Goal: Navigation & Orientation: Find specific page/section

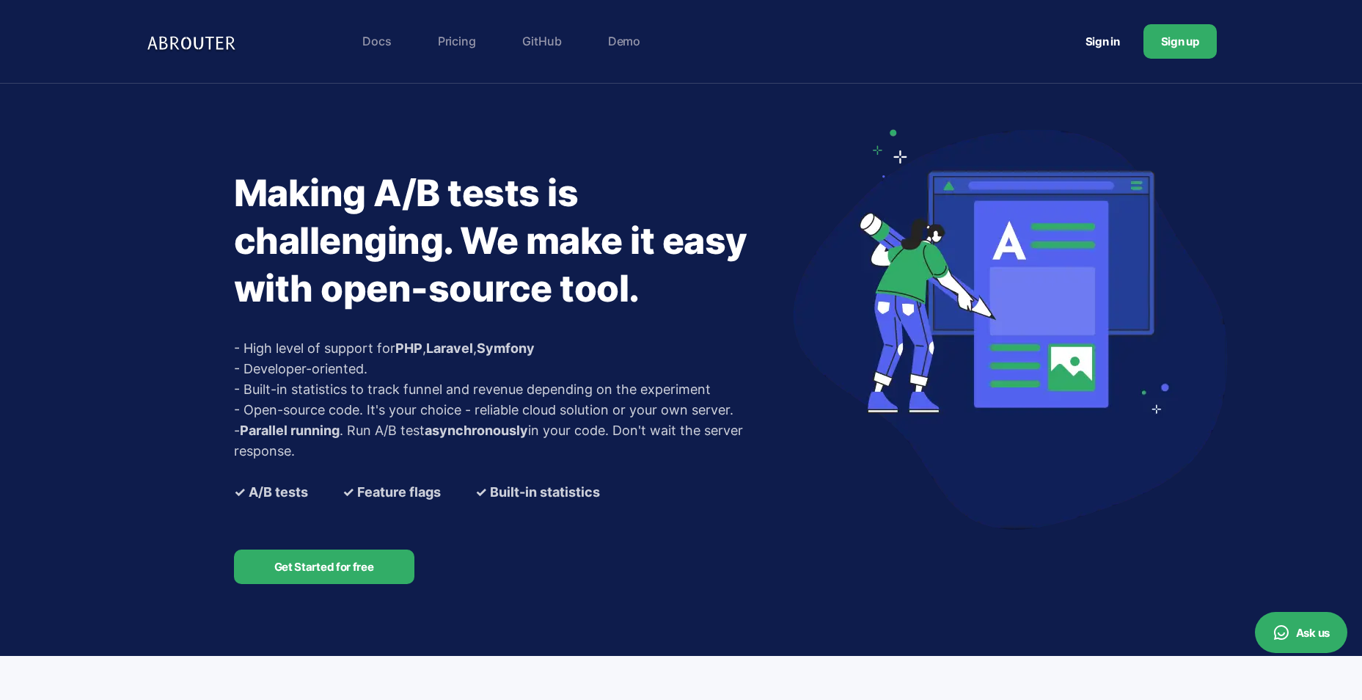
drag, startPoint x: 262, startPoint y: 241, endPoint x: 735, endPoint y: 234, distance: 473.0
click at [735, 234] on h1 "Making A/B tests is challenging. We make it easy with open-source tool." at bounding box center [509, 240] width 550 height 143
click at [634, 48] on link "Demo" at bounding box center [624, 40] width 47 height 29
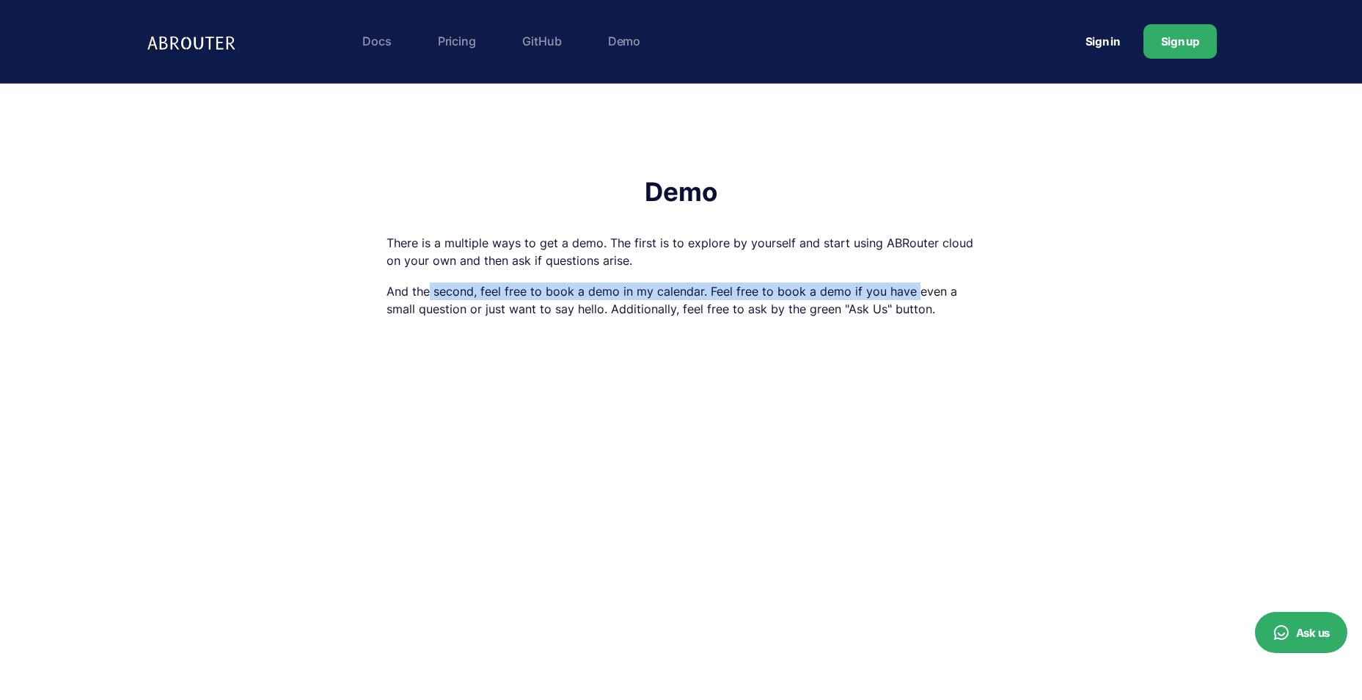
drag, startPoint x: 427, startPoint y: 290, endPoint x: 912, endPoint y: 288, distance: 485.5
click at [912, 288] on p "And the second, feel free to book a demo in my calendar. Feel free to book a de…" at bounding box center [681, 299] width 590 height 35
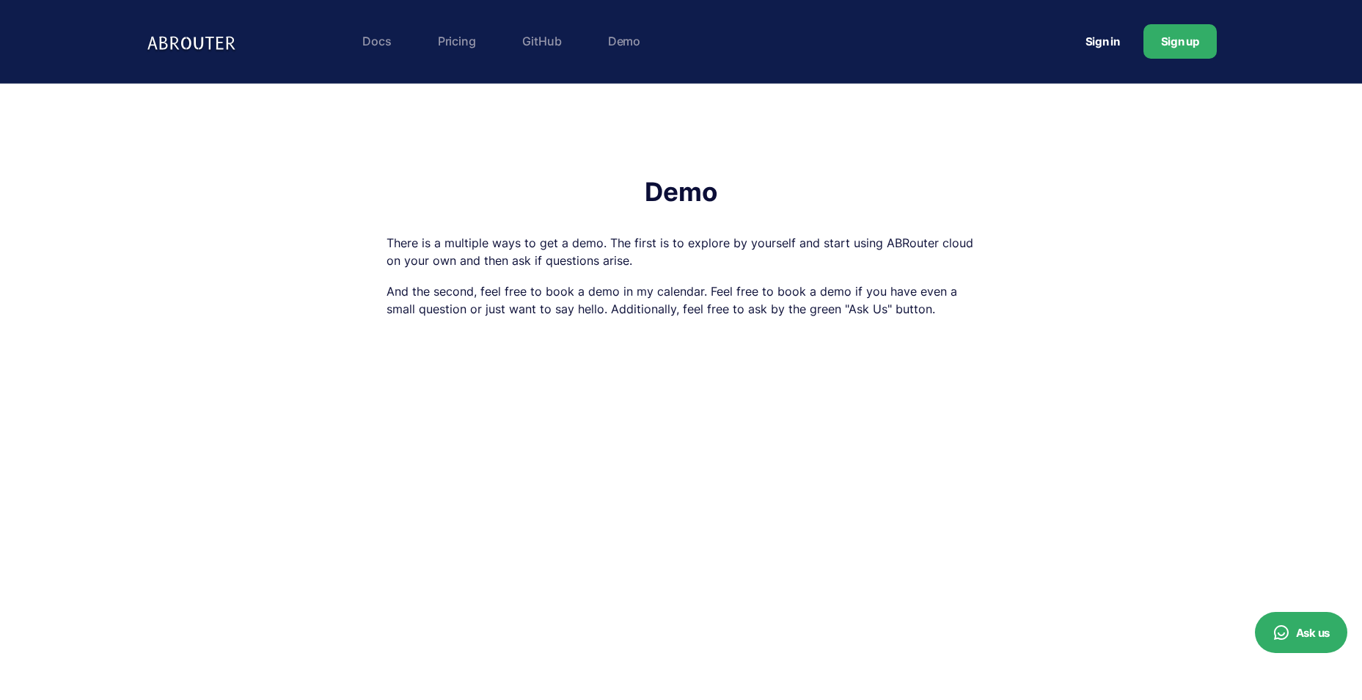
click at [791, 256] on p "There is a multiple ways to get a demo. The first is to explore by yourself and…" at bounding box center [681, 251] width 590 height 35
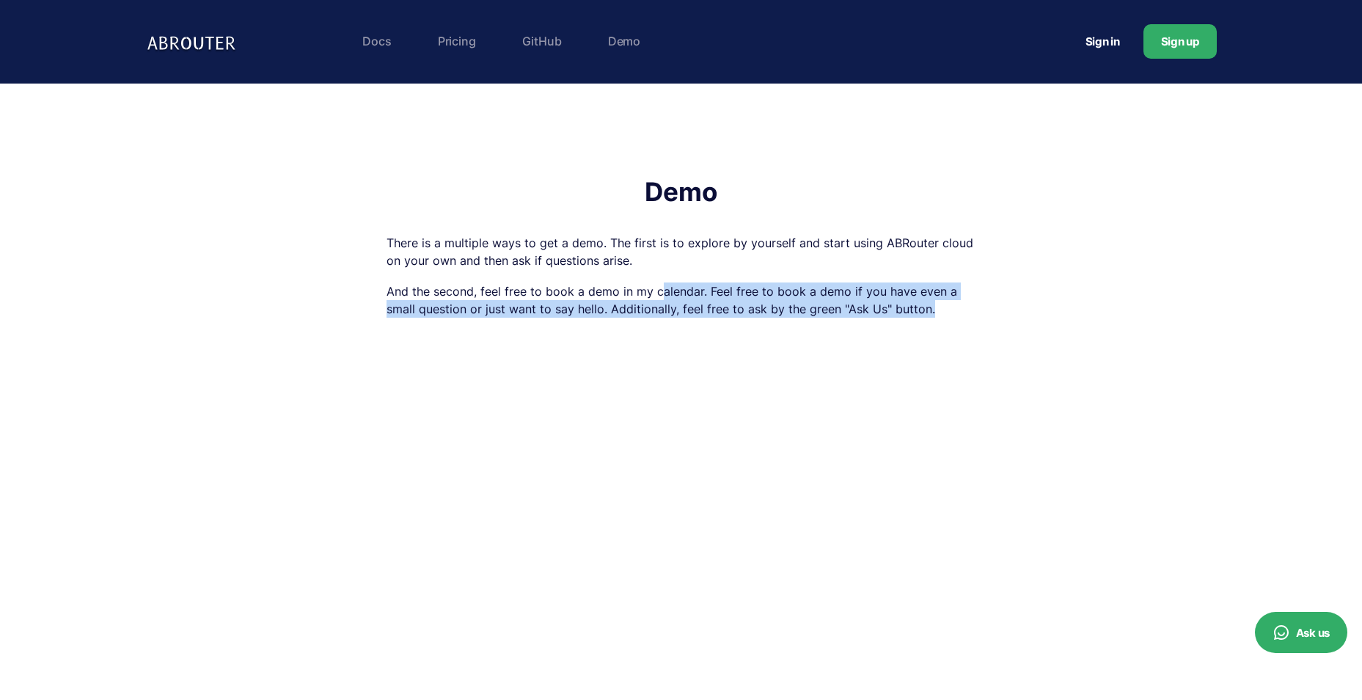
drag, startPoint x: 657, startPoint y: 295, endPoint x: 935, endPoint y: 318, distance: 278.9
click at [935, 318] on div "Demo There is a multiple ways to get a demo. The first is to explore by yoursel…" at bounding box center [681, 549] width 590 height 741
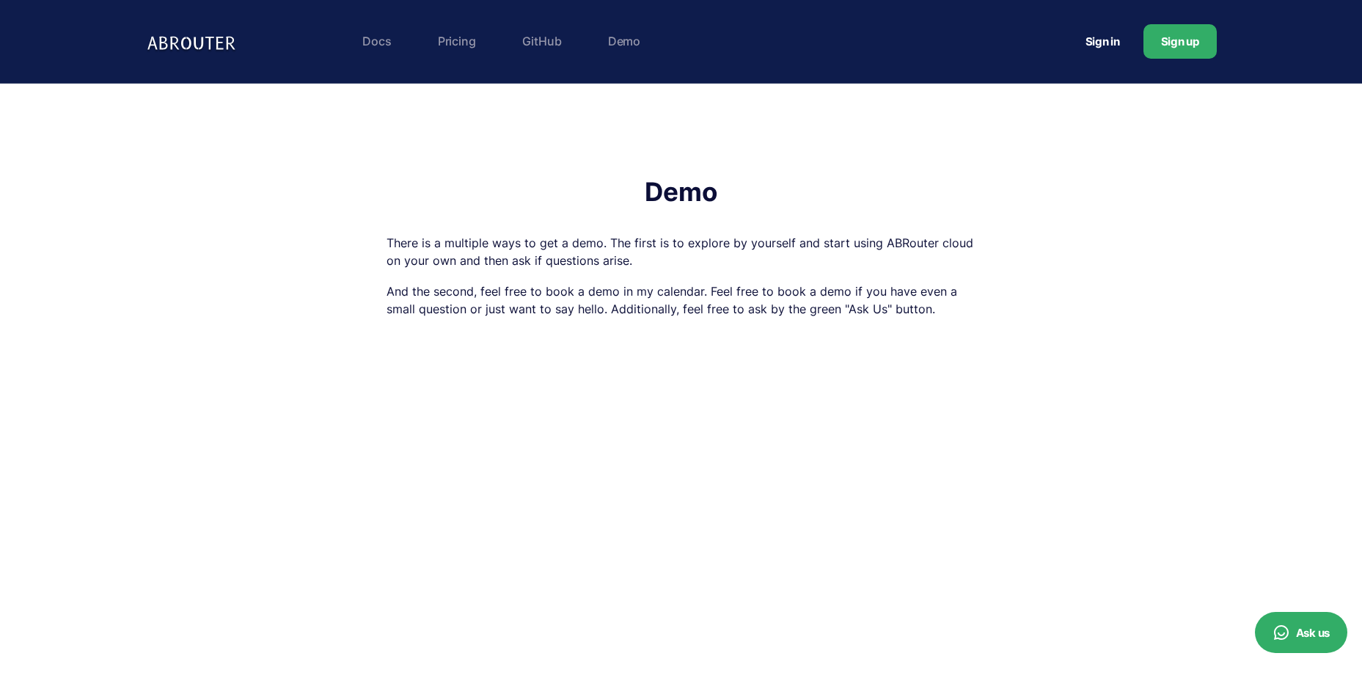
click at [478, 298] on p "And the second, feel free to book a demo in my calendar. Feel free to book a de…" at bounding box center [681, 299] width 590 height 35
drag, startPoint x: 483, startPoint y: 303, endPoint x: 903, endPoint y: 317, distance: 420.4
click at [903, 317] on p "And the second, feel free to book a demo in my calendar. Feel free to book a de…" at bounding box center [681, 299] width 590 height 35
drag, startPoint x: 903, startPoint y: 317, endPoint x: 863, endPoint y: 238, distance: 88.9
click at [863, 238] on p "There is a multiple ways to get a demo. The first is to explore by yourself and…" at bounding box center [681, 251] width 590 height 35
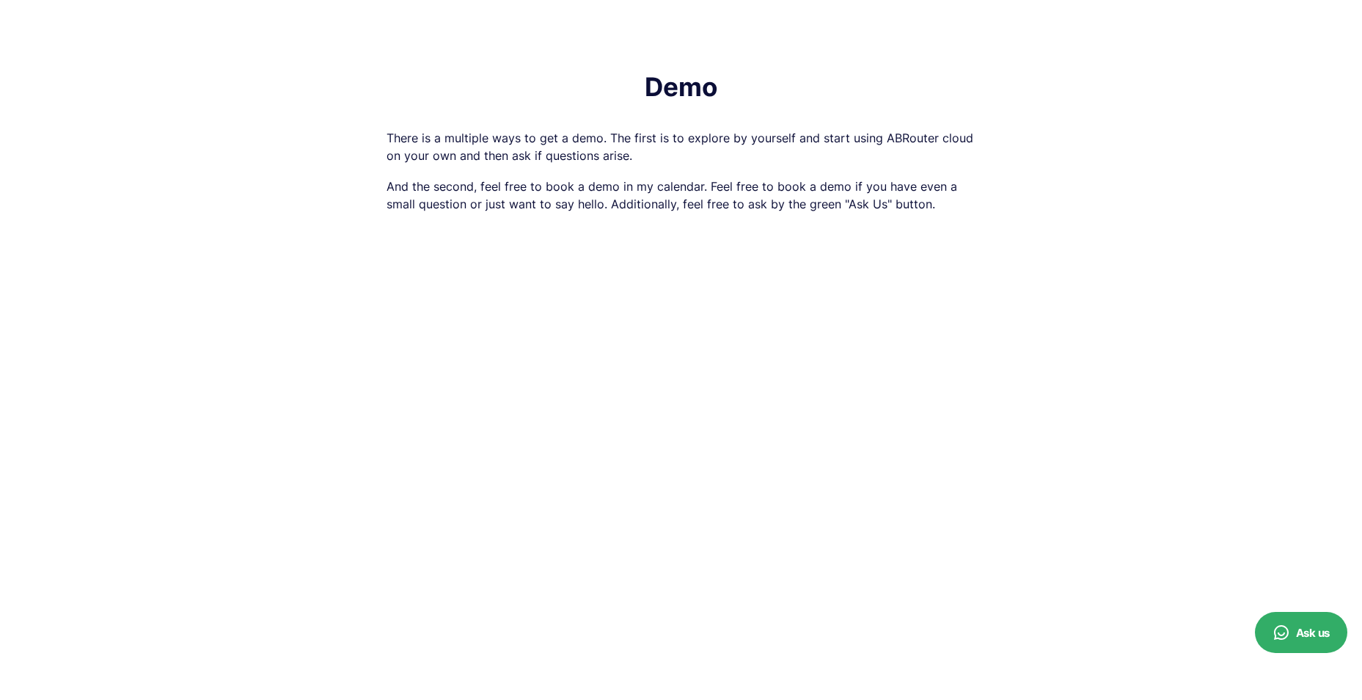
scroll to position [440, 0]
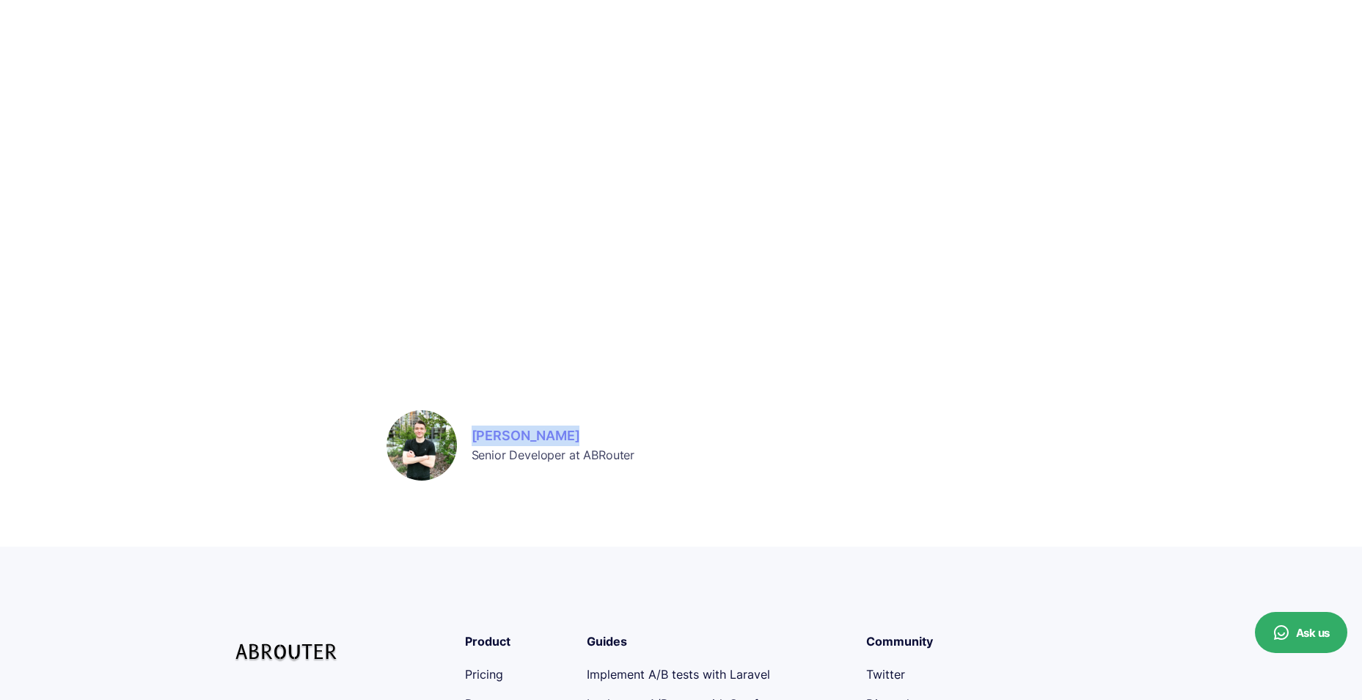
drag, startPoint x: 467, startPoint y: 433, endPoint x: 562, endPoint y: 434, distance: 94.6
click at [562, 434] on div "[PERSON_NAME] Senior Developer at ABRouter" at bounding box center [681, 445] width 590 height 70
drag, startPoint x: 562, startPoint y: 434, endPoint x: 546, endPoint y: 440, distance: 16.5
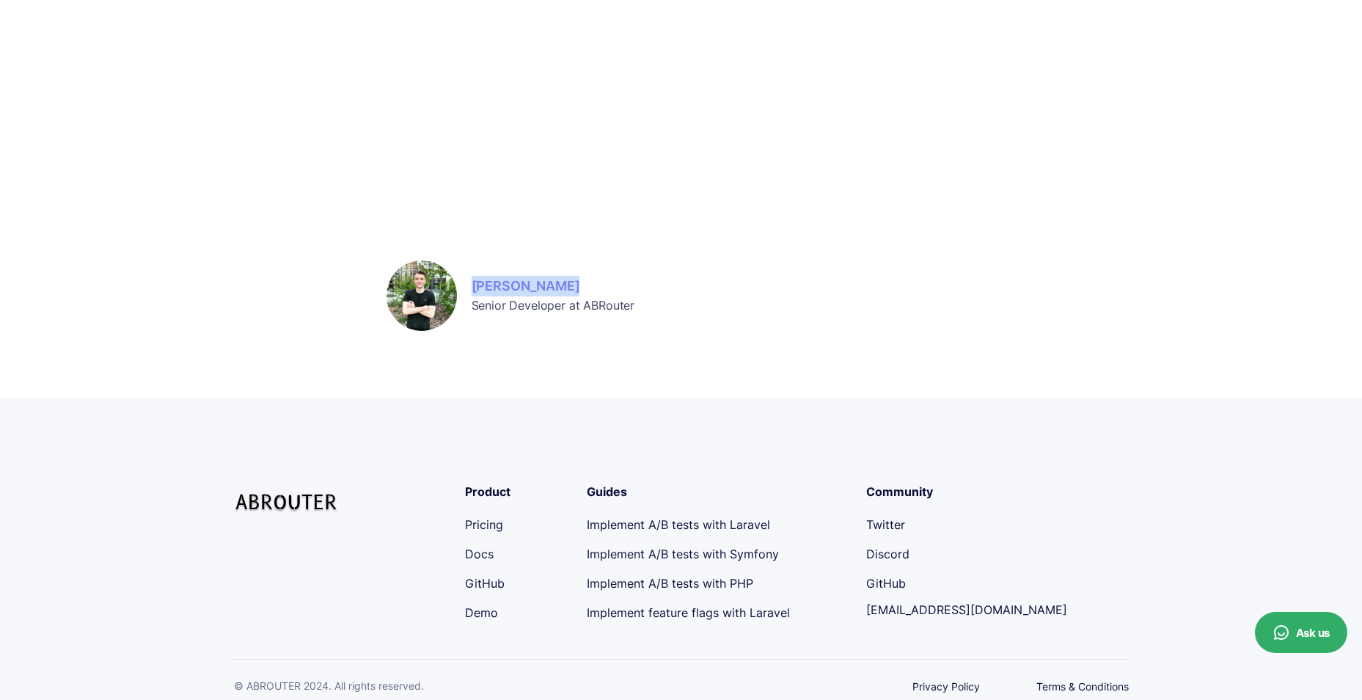
scroll to position [603, 0]
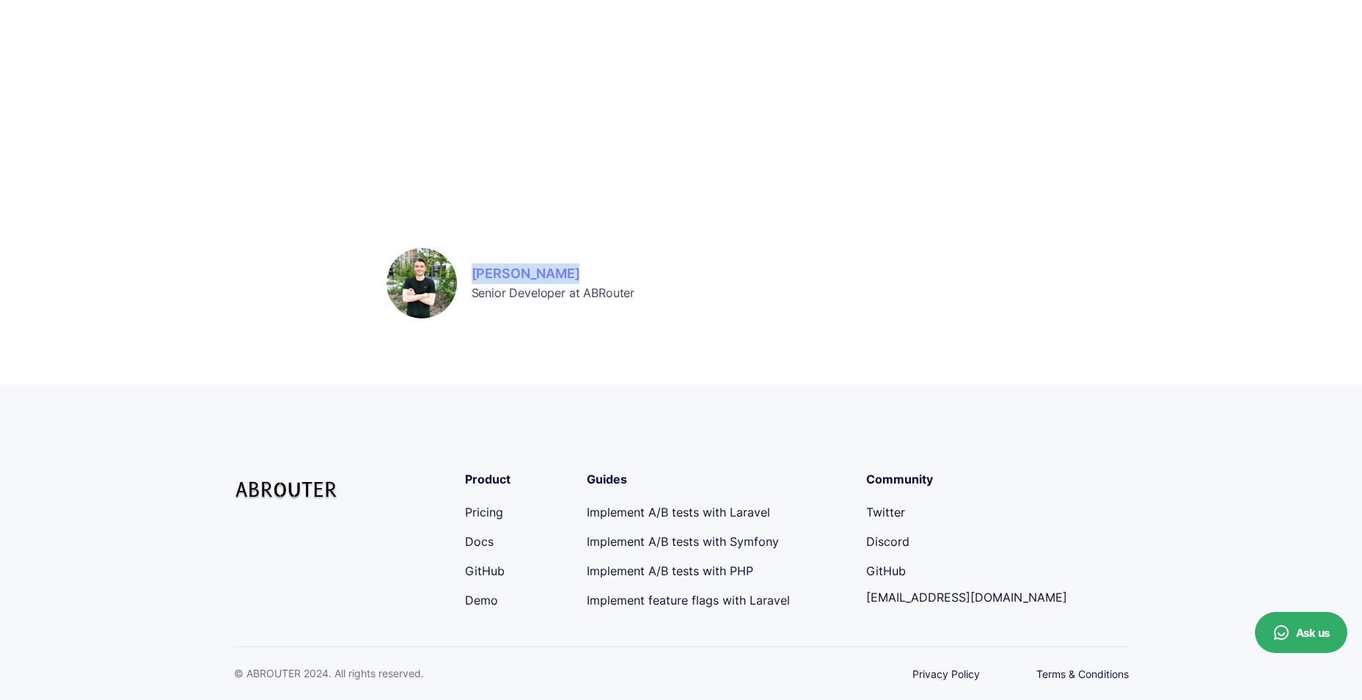
click at [490, 510] on link "Pricing" at bounding box center [484, 512] width 38 height 15
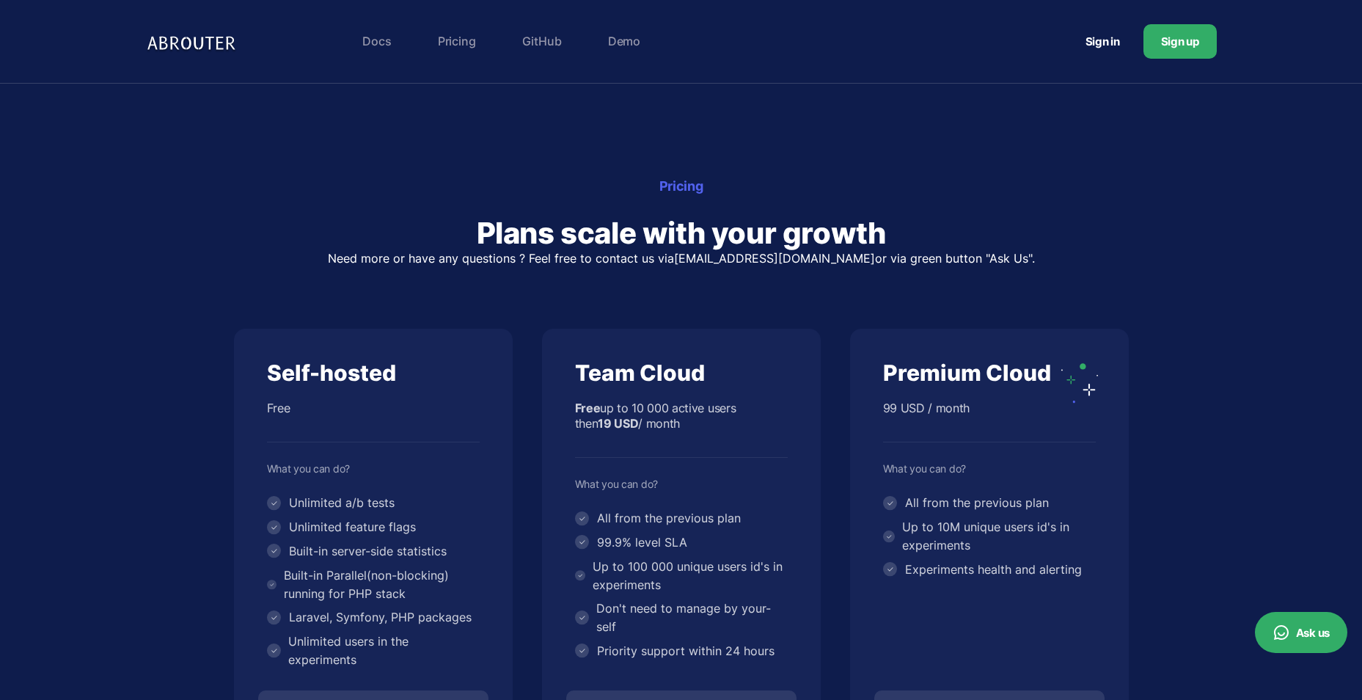
click at [194, 43] on img at bounding box center [193, 41] width 95 height 30
